Goal: Task Accomplishment & Management: Complete application form

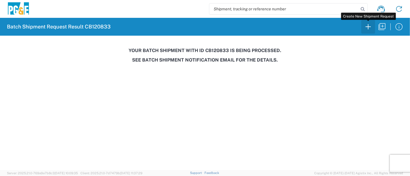
click at [363, 32] on button "button" at bounding box center [368, 27] width 14 height 14
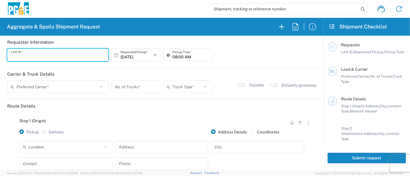
click at [76, 55] on input "text" at bounding box center [58, 55] width 94 height 10
type input "P2CO"
click at [172, 56] on input "08:00 AM" at bounding box center [190, 55] width 36 height 10
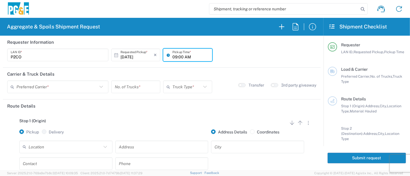
type input "09:00 AM"
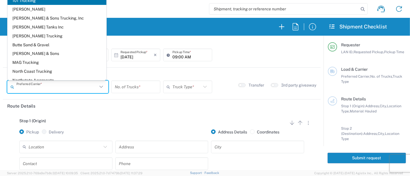
click at [43, 88] on input "text" at bounding box center [56, 87] width 81 height 10
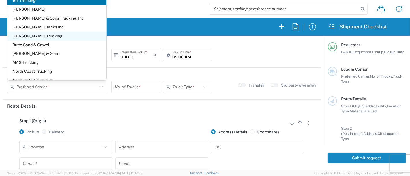
click at [38, 38] on span "[PERSON_NAME] Trucking" at bounding box center [56, 36] width 99 height 9
type input "[PERSON_NAME] Trucking"
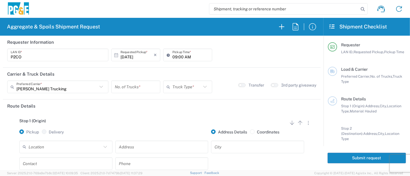
click at [126, 86] on input "number" at bounding box center [136, 87] width 42 height 10
type input "2"
click at [172, 86] on input "text" at bounding box center [186, 87] width 29 height 10
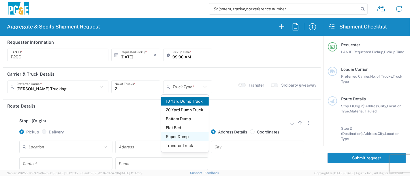
click at [189, 139] on span "Super Dump" at bounding box center [185, 137] width 48 height 9
type input "Super Dump"
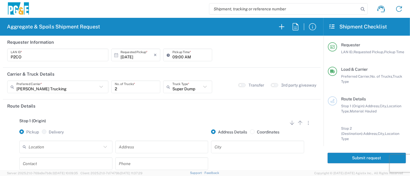
click at [71, 149] on input "text" at bounding box center [65, 147] width 73 height 10
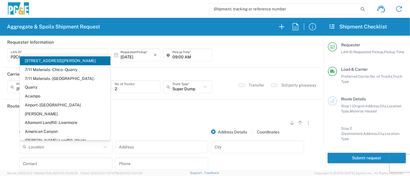
click at [192, 126] on div "Stop 1 (Origin) Add Stop Above Add Stop Below Remove Stop" at bounding box center [161, 124] width 309 height 11
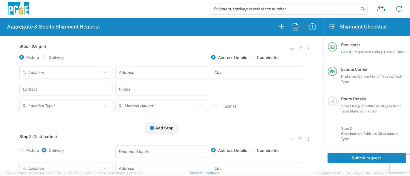
scroll to position [96, 0]
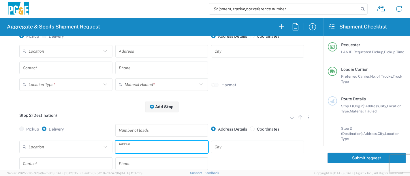
click at [126, 146] on input "text" at bounding box center [162, 147] width 86 height 10
type input "[STREET_ADDRESS]"
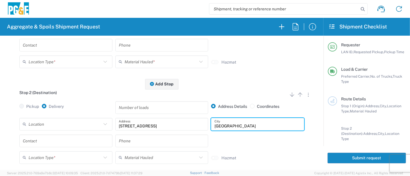
scroll to position [128, 0]
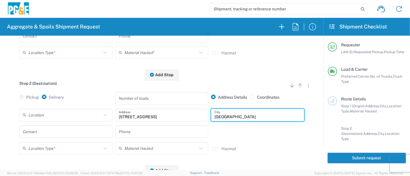
type input "[GEOGRAPHIC_DATA]"
click at [73, 133] on input "text" at bounding box center [66, 132] width 86 height 10
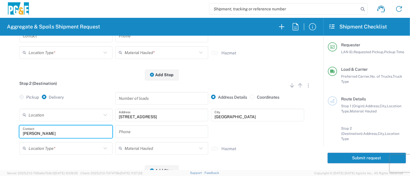
type input "[PERSON_NAME]"
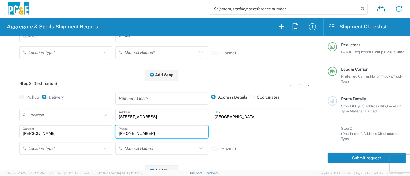
type input "[PHONE_NUMBER]"
click at [76, 154] on div "Location Type *" at bounding box center [65, 148] width 93 height 13
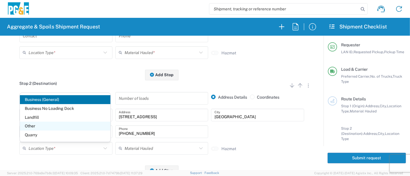
click at [58, 129] on span "Other" at bounding box center [65, 126] width 91 height 9
type input "Other"
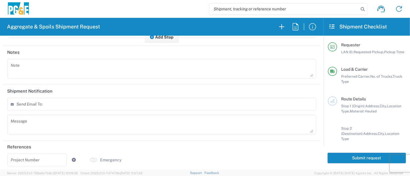
scroll to position [262, 0]
click at [16, 161] on input "text" at bounding box center [37, 159] width 53 height 10
click at [13, 160] on input "text" at bounding box center [37, 159] width 53 height 10
type input "C"
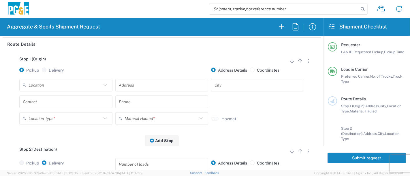
scroll to position [64, 0]
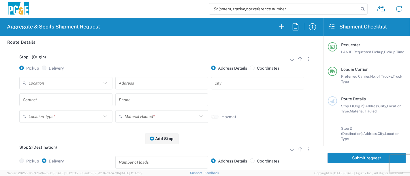
type input "35463377"
click at [68, 81] on input "text" at bounding box center [65, 83] width 73 height 10
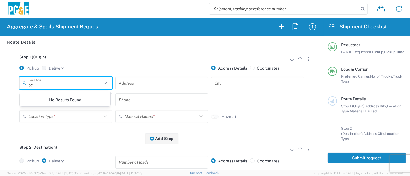
type input "s"
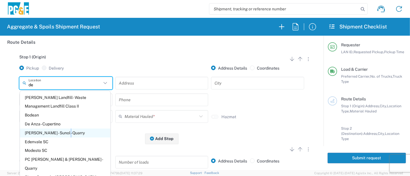
click at [65, 133] on span "[PERSON_NAME] - Sunol - Quarry" at bounding box center [65, 133] width 91 height 9
type input "[PERSON_NAME] - Sunol - Quarry"
type input "[STREET_ADDRESS]"
type input "Sunol"
type input "Quarry"
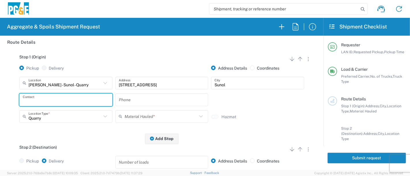
click at [56, 102] on input "text" at bounding box center [66, 100] width 86 height 10
type input "[PERSON_NAME]"
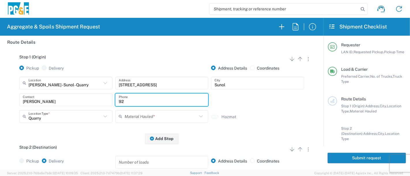
type input "9"
drag, startPoint x: 88, startPoint y: 102, endPoint x: 46, endPoint y: 103, distance: 42.1
click at [46, 103] on div "[PERSON_NAME] Contact [PHONE_NUMBER] Phone" at bounding box center [161, 102] width 287 height 17
type input "[PHONE_NUMBER]"
click at [134, 116] on input "text" at bounding box center [160, 116] width 73 height 10
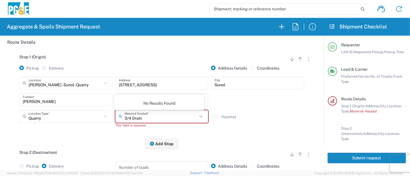
type input "3/4 Drain"
click at [164, 137] on div "Stop 1 (Origin) Add Stop Above Add Stop Below Remove Stop Pickup Delivery Addre…" at bounding box center [161, 97] width 309 height 96
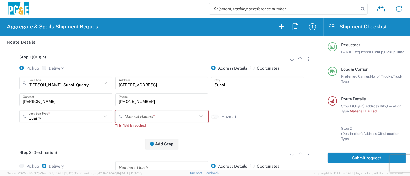
click at [122, 121] on div "Material Hauled *" at bounding box center [161, 116] width 93 height 13
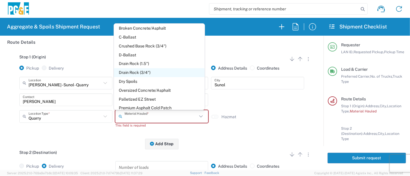
click at [140, 75] on span "Drain Rock (3/4")" at bounding box center [159, 72] width 91 height 9
type input "Drain Rock (3/4")"
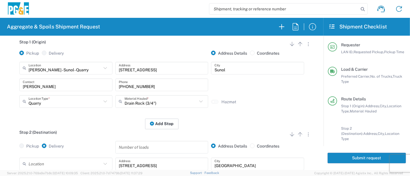
scroll to position [71, 0]
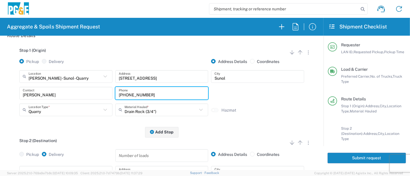
drag, startPoint x: 153, startPoint y: 96, endPoint x: 53, endPoint y: 83, distance: 100.4
click at [53, 83] on div "[PERSON_NAME] - Sunol - Quarry Location De [PERSON_NAME] - [GEOGRAPHIC_DATA] - …" at bounding box center [161, 95] width 309 height 50
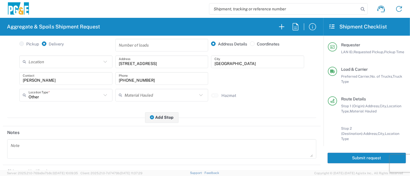
scroll to position [198, 0]
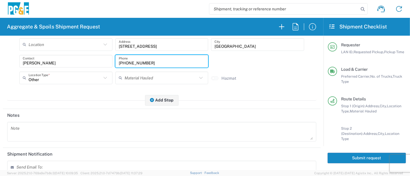
paste input "[PHONE_NUMBER]"
drag, startPoint x: 152, startPoint y: 61, endPoint x: 21, endPoint y: 53, distance: 131.0
click at [21, 53] on div "Location [STREET_ADDRESS][PERSON_NAME] - Quarry 7/11 Materials - [GEOGRAPHIC_DA…" at bounding box center [161, 63] width 309 height 50
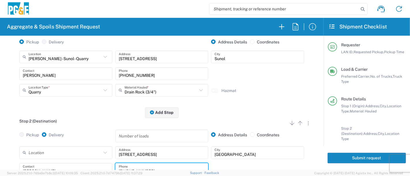
scroll to position [128, 0]
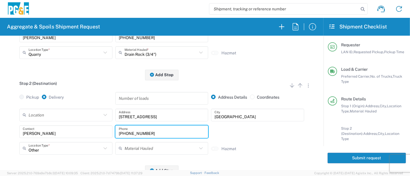
type input "[PHONE_NUMBER]"
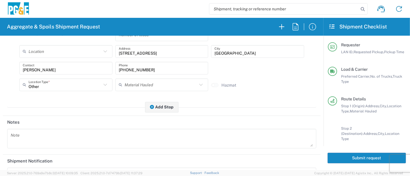
scroll to position [192, 0]
click at [365, 157] on button "Submit request" at bounding box center [366, 158] width 78 height 11
